Goal: Transaction & Acquisition: Book appointment/travel/reservation

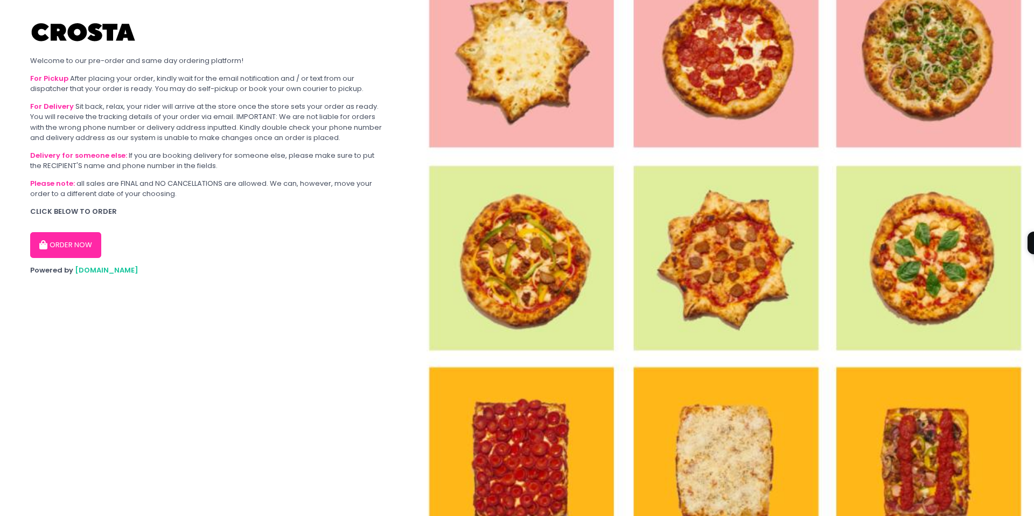
click at [74, 238] on button "ORDER NOW" at bounding box center [65, 245] width 71 height 26
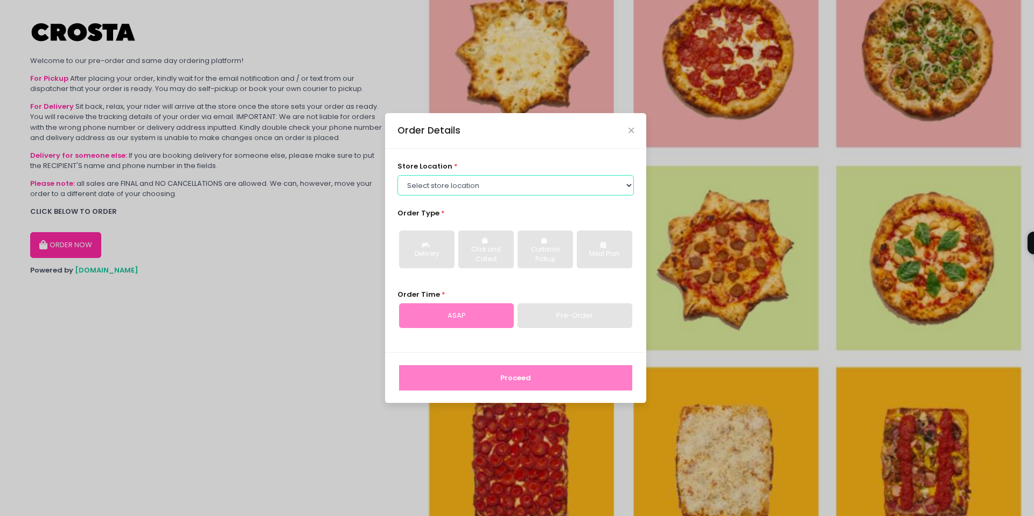
click at [471, 186] on select "Select store location [PERSON_NAME] Pizza - [PERSON_NAME] Pizza - [GEOGRAPHIC_D…" at bounding box center [516, 185] width 237 height 20
select select "5fabb2e53664a8677beaeb89"
click at [398, 175] on select "Select store location [PERSON_NAME] Pizza - [PERSON_NAME] Pizza - [GEOGRAPHIC_D…" at bounding box center [516, 185] width 237 height 20
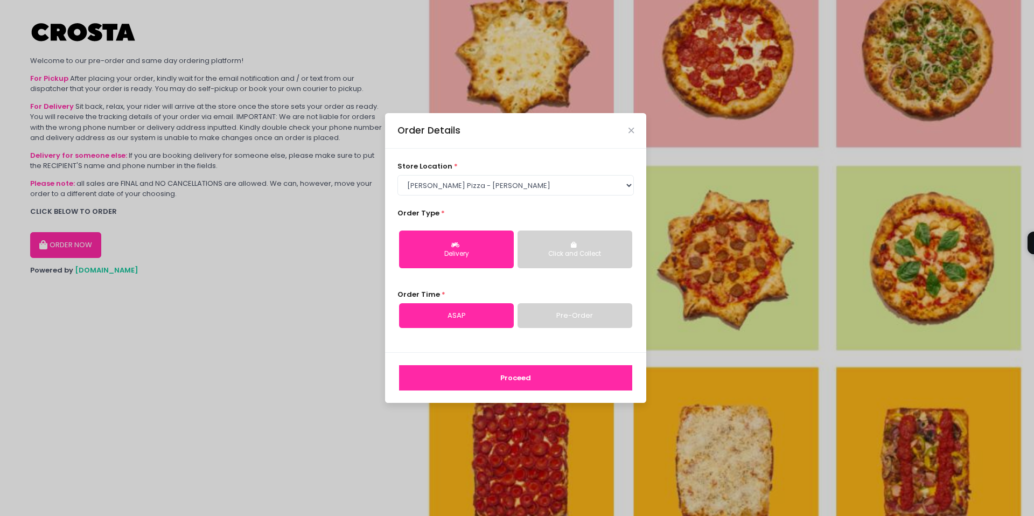
click at [478, 250] on div "Delivery" at bounding box center [457, 254] width 100 height 10
click at [565, 324] on link "Pre-Order" at bounding box center [575, 315] width 115 height 25
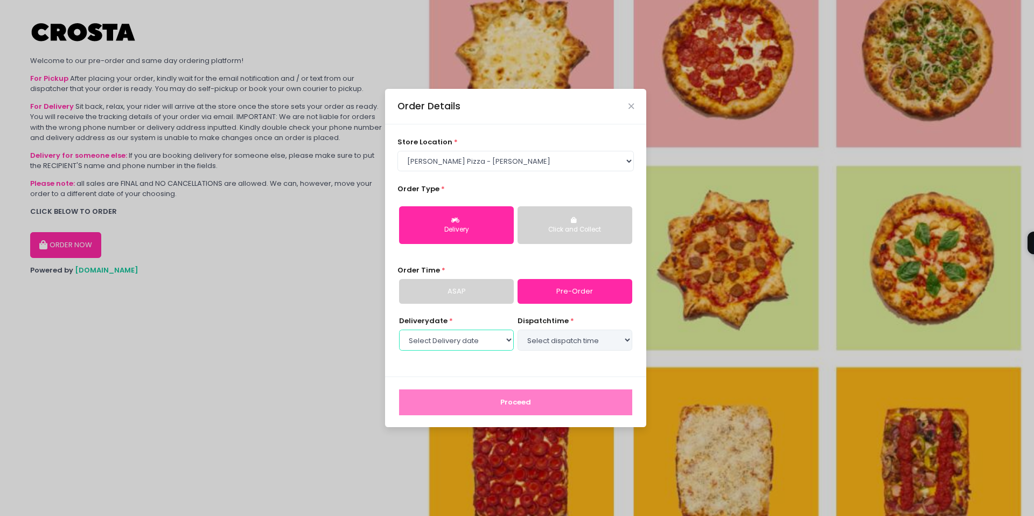
click at [481, 339] on select "Select Delivery date" at bounding box center [456, 340] width 115 height 20
select select "[DATE]"
click at [569, 345] on select "Select dispatch time 04:00 PM - 04:30 PM 04:30 PM - 05:00 PM 05:00 PM - 05:30 P…" at bounding box center [575, 340] width 115 height 20
select select "16:30"
click at [518, 330] on select "Select dispatch time 04:00 PM - 04:30 PM 04:30 PM - 05:00 PM 05:00 PM - 05:30 P…" at bounding box center [575, 340] width 115 height 20
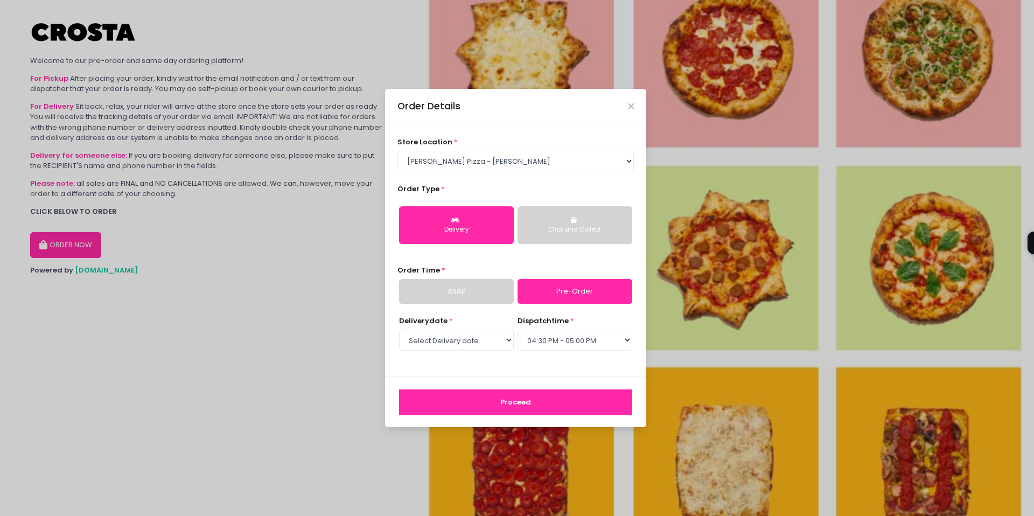
click at [556, 361] on div "Delivery date * Select Delivery date [DATE] [DATE] [DATE] [DATE] [DATE] [DATE] …" at bounding box center [516, 340] width 237 height 48
click at [510, 400] on button "Proceed" at bounding box center [515, 402] width 233 height 26
